Goal: Navigation & Orientation: Find specific page/section

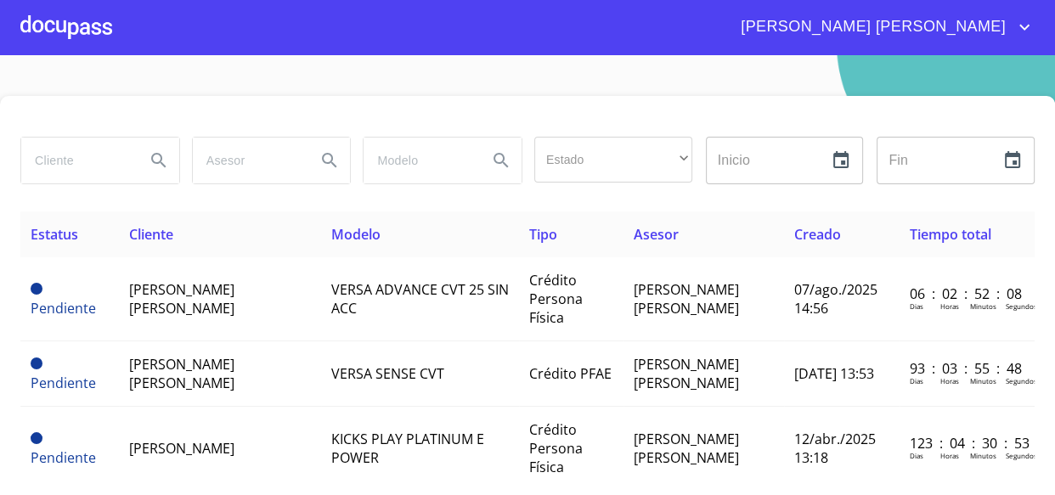
click at [36, 20] on div at bounding box center [66, 27] width 92 height 54
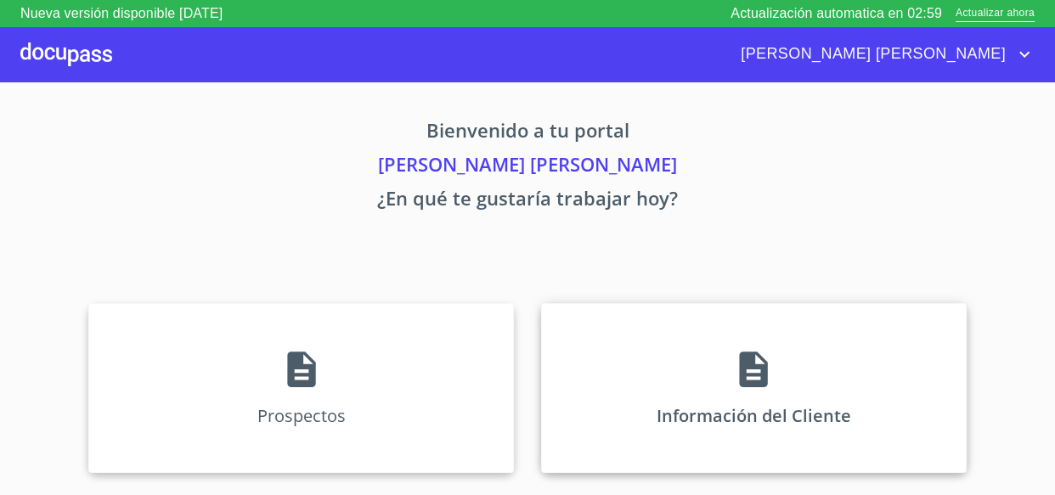
click at [690, 341] on div "Información del Cliente" at bounding box center [754, 388] width 426 height 170
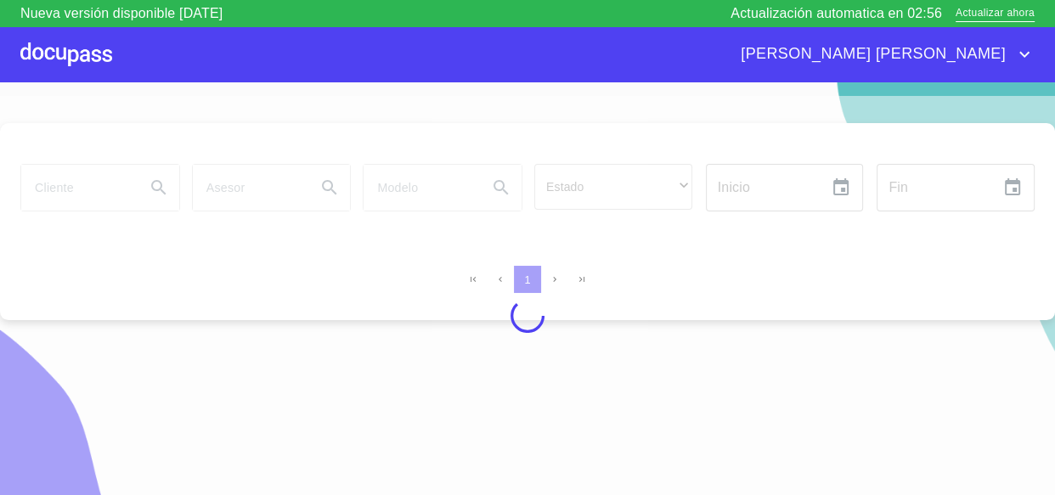
click at [63, 54] on div at bounding box center [66, 54] width 92 height 54
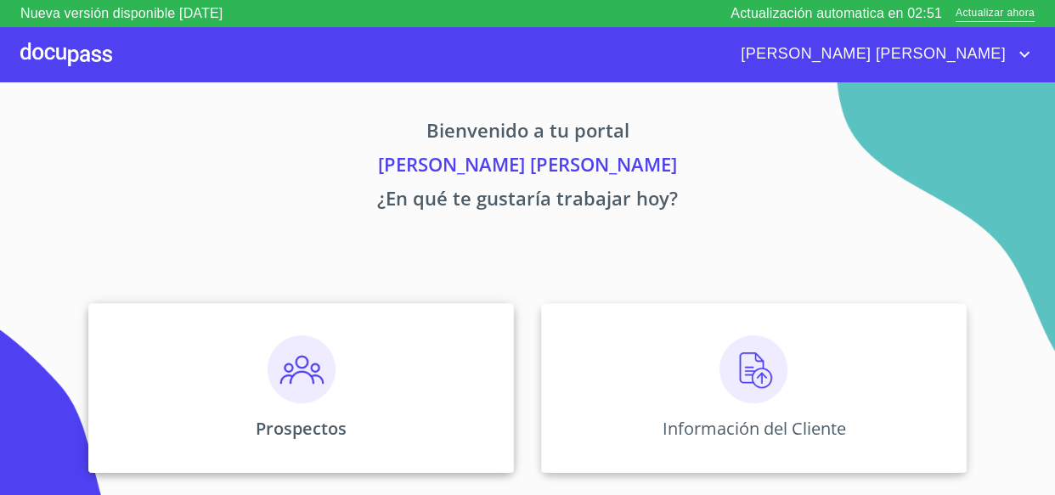
click at [399, 434] on div "Prospectos" at bounding box center [301, 388] width 426 height 170
